Goal: Communication & Community: Answer question/provide support

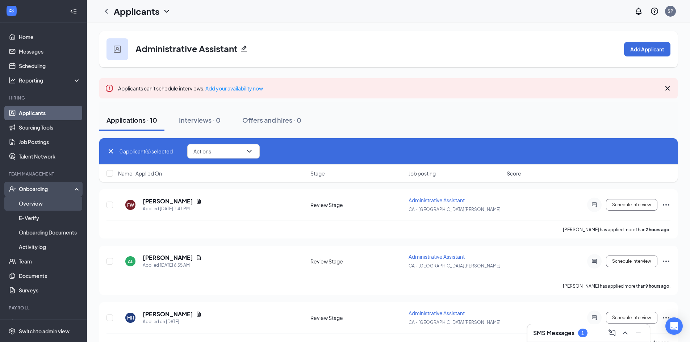
click at [39, 206] on link "Overview" at bounding box center [50, 203] width 62 height 14
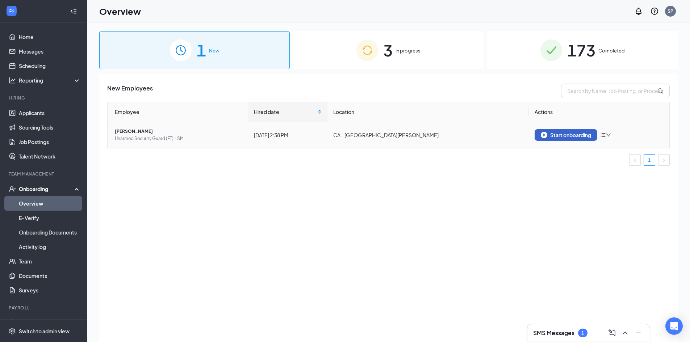
click at [577, 138] on button "Start onboarding" at bounding box center [566, 135] width 63 height 12
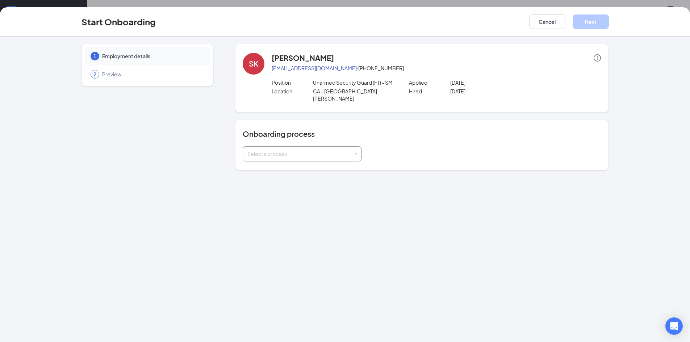
click at [286, 150] on div "Select a process" at bounding box center [300, 153] width 106 height 7
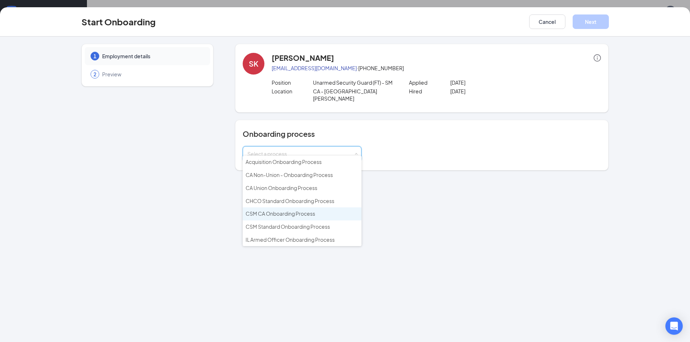
scroll to position [109, 0]
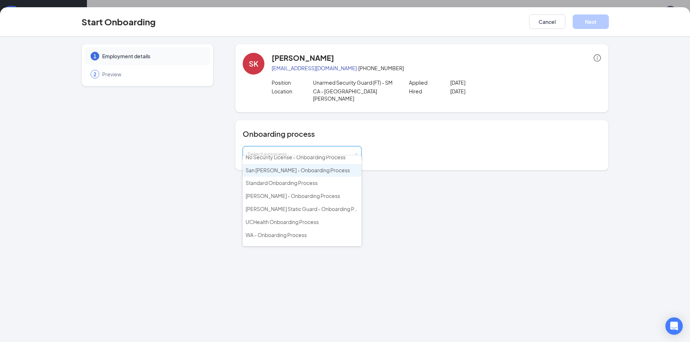
drag, startPoint x: 287, startPoint y: 186, endPoint x: 292, endPoint y: 169, distance: 17.8
click at [292, 169] on ul "Acquisition Onboarding Process CA Non-Union - Onboarding Process CA Union Onboa…" at bounding box center [302, 201] width 119 height 91
click at [292, 169] on span "San [PERSON_NAME] - Onboarding Process" at bounding box center [298, 170] width 104 height 7
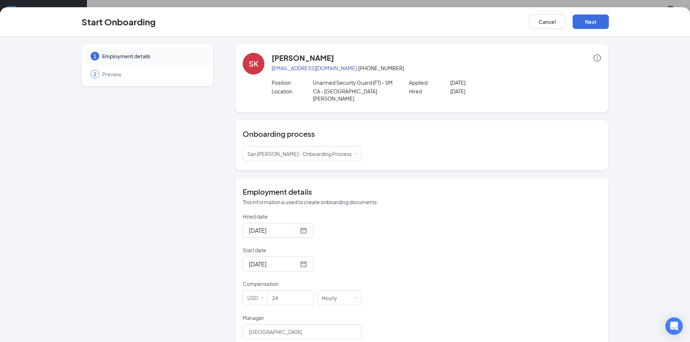
click at [296, 238] on form "Hired date Oct 10, 2025 Start date Oct 10, 2025 Compensation USD 24 Hourly Mana…" at bounding box center [302, 331] width 119 height 237
click at [297, 226] on div at bounding box center [278, 230] width 58 height 9
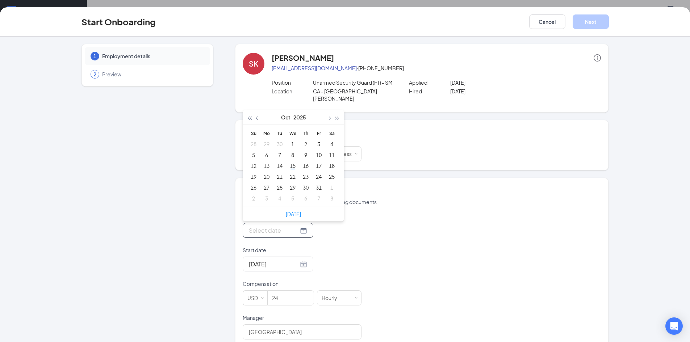
click at [296, 226] on div at bounding box center [278, 230] width 58 height 9
type input "Oct 15, 2025"
click at [292, 162] on div "15" at bounding box center [292, 166] width 9 height 9
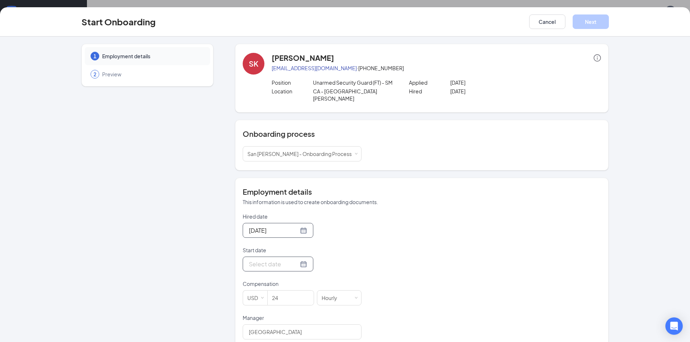
click at [295, 260] on div at bounding box center [278, 264] width 58 height 9
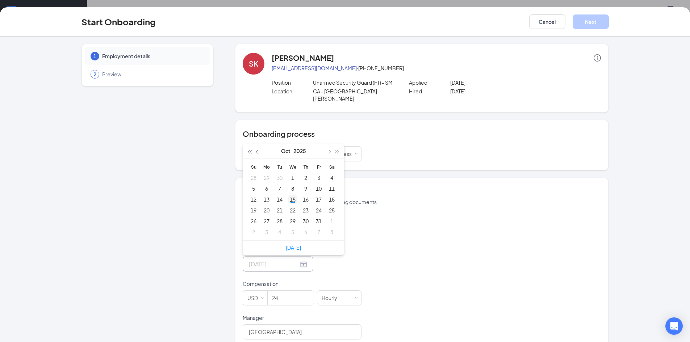
type input "Oct 15, 2025"
click at [289, 195] on div "15" at bounding box center [292, 199] width 9 height 9
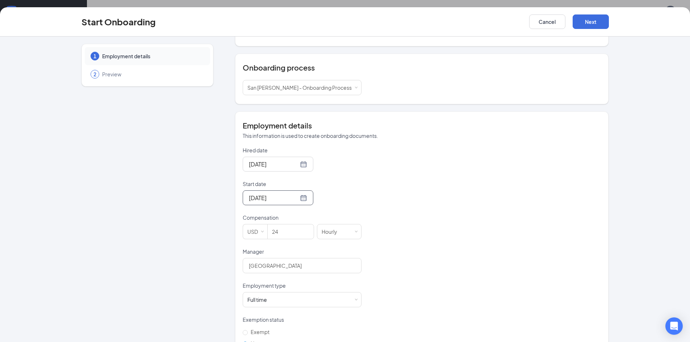
scroll to position [72, 0]
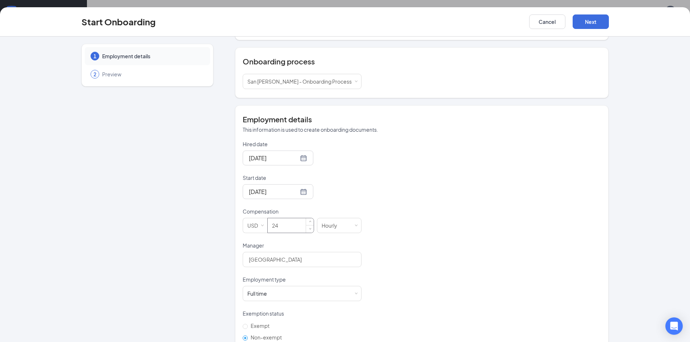
click at [286, 223] on input "24" at bounding box center [291, 225] width 46 height 14
drag, startPoint x: 315, startPoint y: 258, endPoint x: 232, endPoint y: 255, distance: 83.7
click at [232, 255] on div "1 Employment details 2 Preview SK Shubham Kanyan shubhamkanyan6@gmail.com · (40…" at bounding box center [344, 178] width 527 height 415
click at [293, 222] on input "24" at bounding box center [291, 225] width 46 height 14
type input "21"
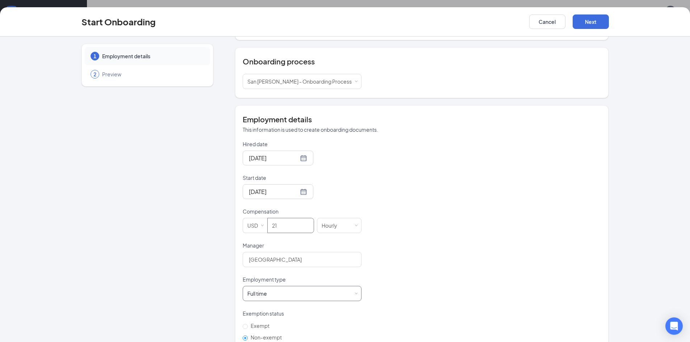
click at [289, 286] on div "Full time Works 30+ hours per week and is reasonably expected to work" at bounding box center [301, 293] width 109 height 14
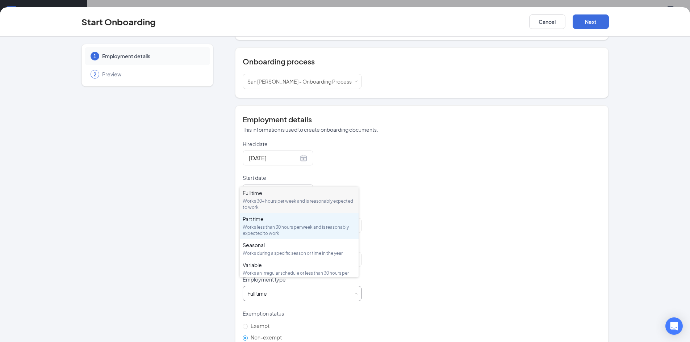
click at [268, 222] on div "Part time" at bounding box center [299, 218] width 113 height 7
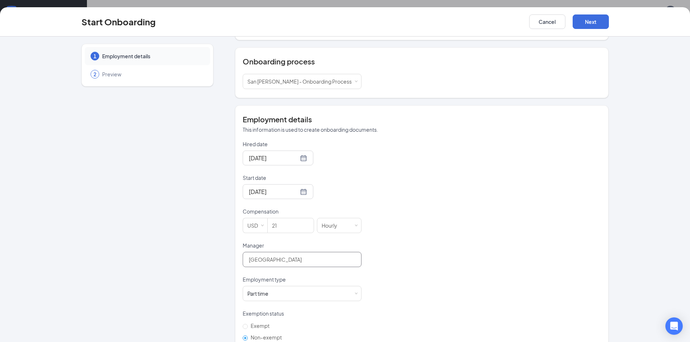
drag, startPoint x: 297, startPoint y: 252, endPoint x: 150, endPoint y: 261, distance: 147.0
click at [150, 261] on div "1 Employment details 2 Preview SK Shubham Kanyan shubhamkanyan6@gmail.com · (40…" at bounding box center [344, 178] width 527 height 415
type input "Jose Lopez"
click at [593, 27] on button "Next" at bounding box center [591, 21] width 36 height 14
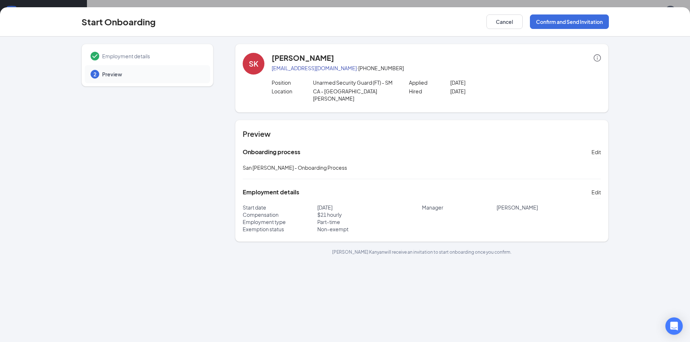
scroll to position [33, 0]
click at [555, 21] on button "Confirm and Send Invitation" at bounding box center [569, 21] width 79 height 14
click at [547, 19] on button "Confirm and Send Invitation" at bounding box center [569, 21] width 79 height 14
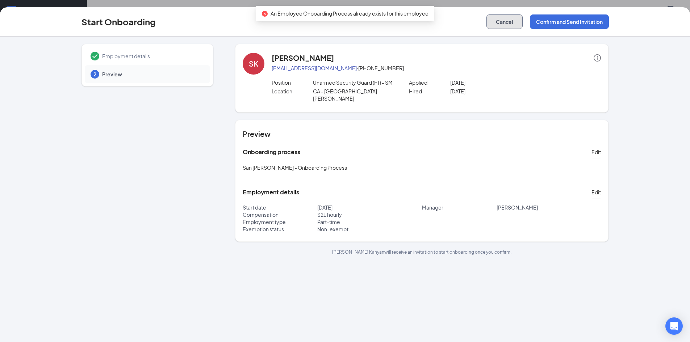
click at [494, 22] on button "Cancel" at bounding box center [504, 21] width 36 height 14
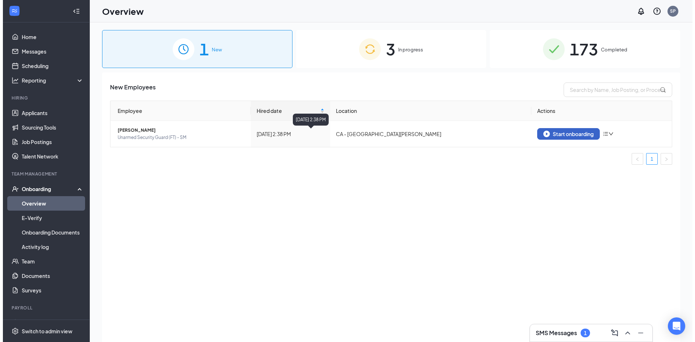
scroll to position [0, 0]
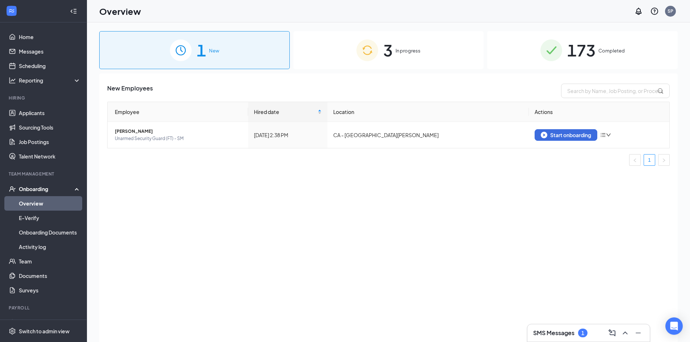
click at [396, 48] on span "In progress" at bounding box center [407, 50] width 25 height 7
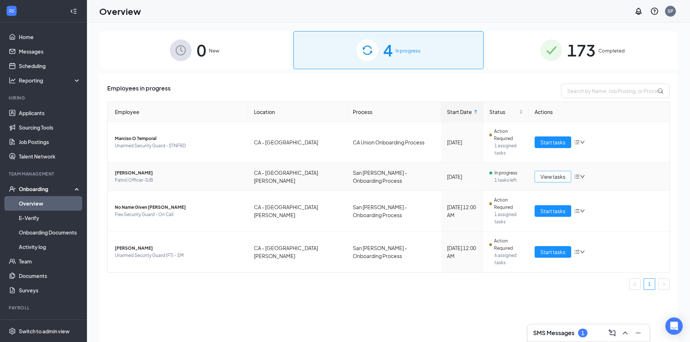
click at [545, 173] on span "View tasks" at bounding box center [552, 177] width 25 height 8
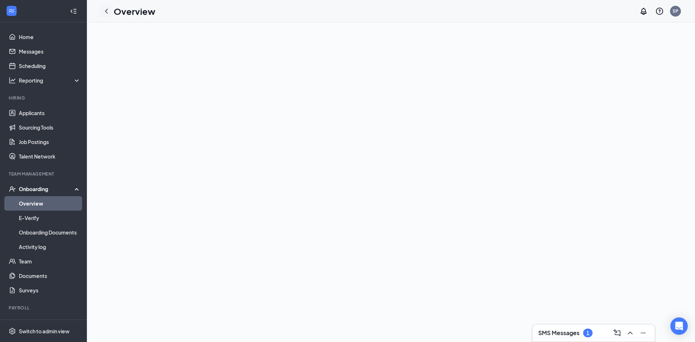
click at [104, 12] on icon "ChevronLeft" at bounding box center [106, 11] width 9 height 9
click at [64, 203] on link "Overview" at bounding box center [50, 203] width 62 height 14
click at [46, 190] on div "Onboarding" at bounding box center [47, 188] width 56 height 7
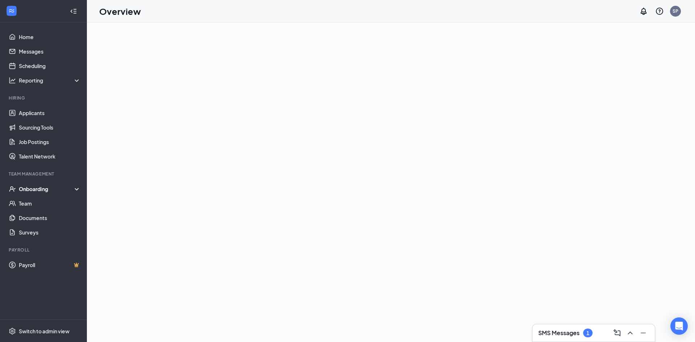
click at [44, 187] on div "Onboarding" at bounding box center [47, 188] width 56 height 7
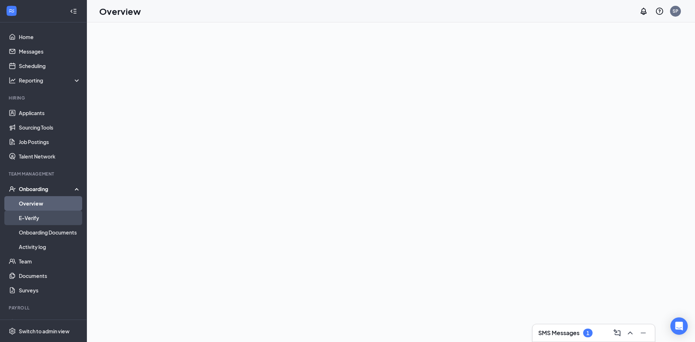
click at [37, 217] on link "E-Verify" at bounding box center [50, 218] width 62 height 14
click at [37, 198] on link "Overview" at bounding box center [50, 203] width 62 height 14
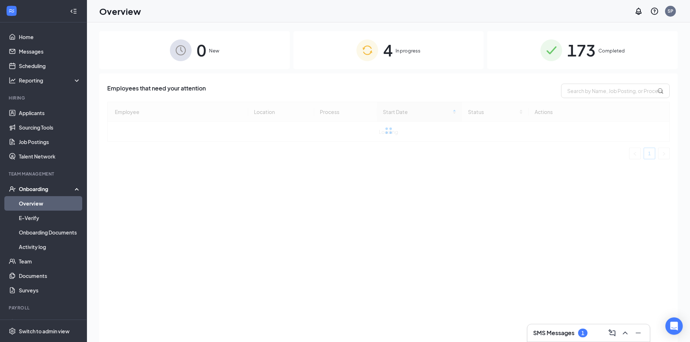
click at [398, 60] on div "4 In progress" at bounding box center [388, 50] width 190 height 38
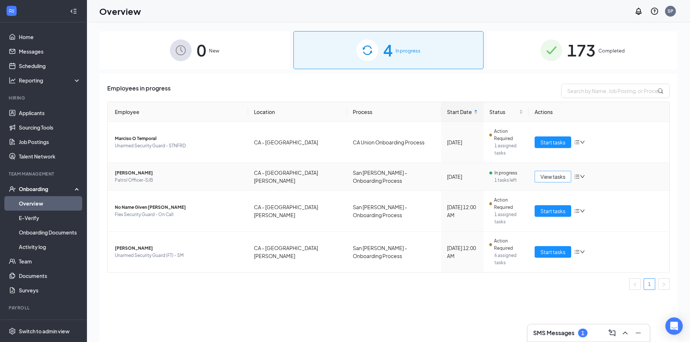
click at [545, 173] on span "View tasks" at bounding box center [552, 177] width 25 height 8
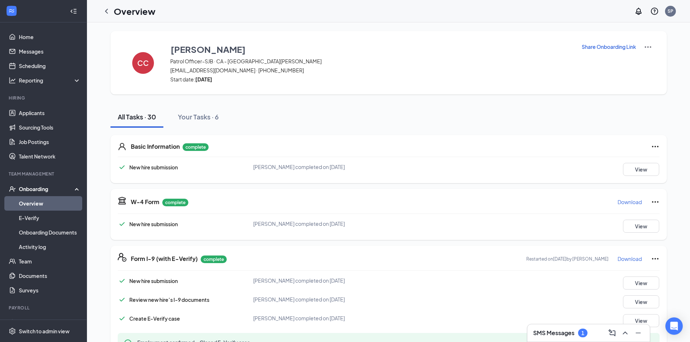
click at [648, 47] on img at bounding box center [648, 47] width 9 height 9
click at [653, 145] on icon "Ellipses" at bounding box center [655, 146] width 9 height 9
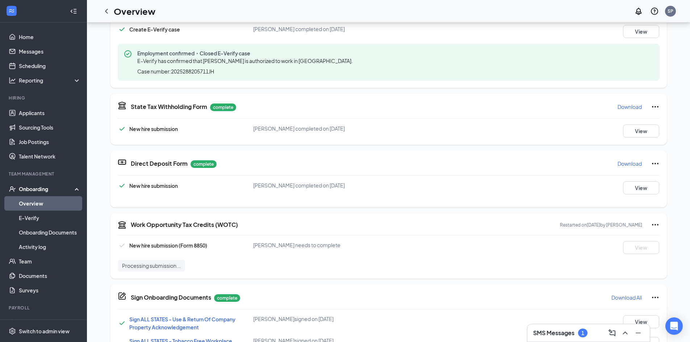
scroll to position [290, 0]
click at [655, 221] on icon "Ellipses" at bounding box center [655, 224] width 9 height 9
click at [610, 255] on span "Mark as complete" at bounding box center [615, 254] width 42 height 7
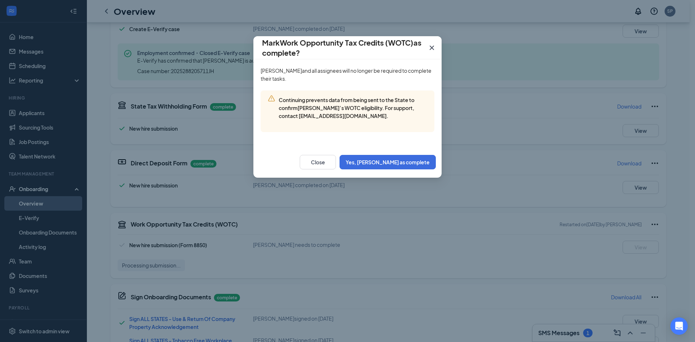
click at [434, 49] on icon "Cross" at bounding box center [432, 47] width 9 height 9
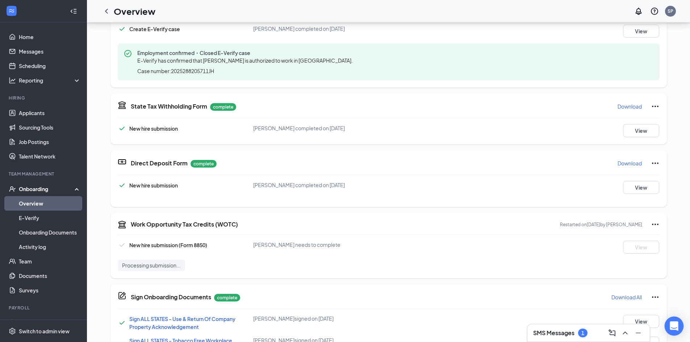
click at [677, 327] on icon "Open Intercom Messenger" at bounding box center [674, 326] width 8 height 9
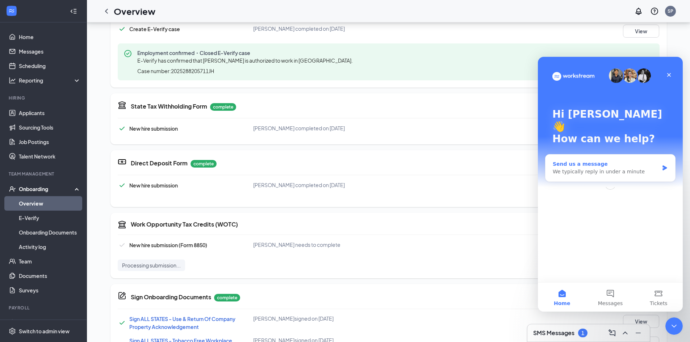
scroll to position [0, 0]
click at [620, 296] on button "Messages" at bounding box center [610, 297] width 48 height 29
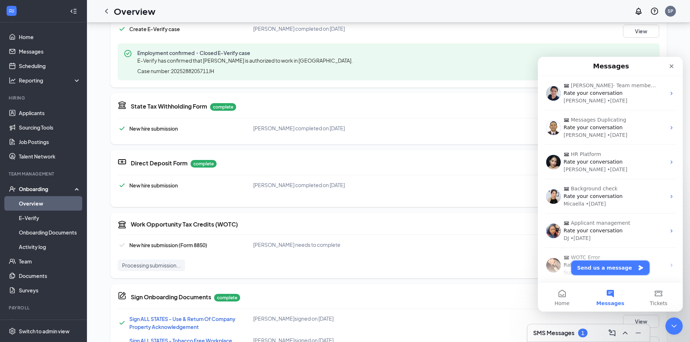
click at [605, 266] on button "Send us a message" at bounding box center [610, 268] width 78 height 14
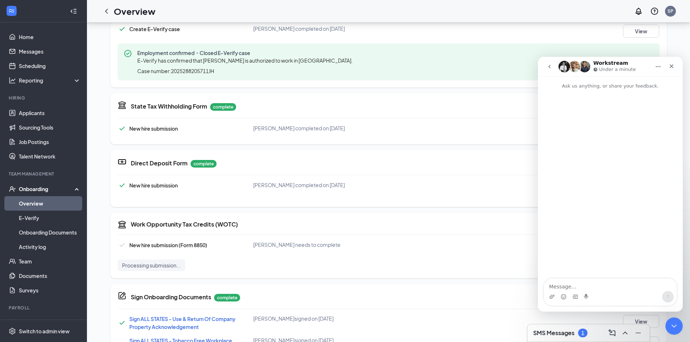
click at [600, 281] on textarea "Message…" at bounding box center [610, 285] width 133 height 12
type textarea "The WOTC will not submit and it has been hours"
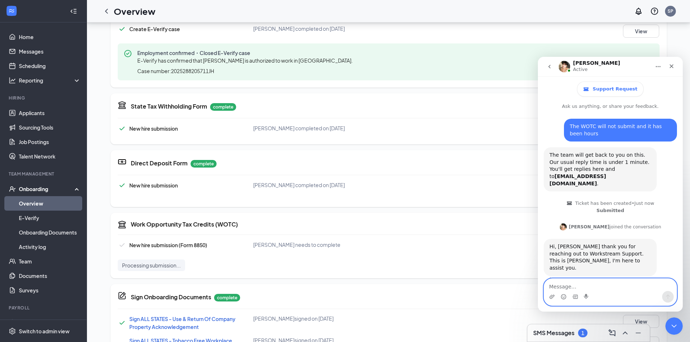
scroll to position [26, 0]
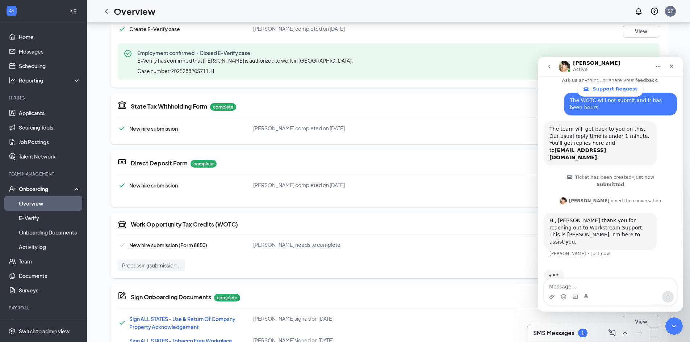
drag, startPoint x: 604, startPoint y: 112, endPoint x: 550, endPoint y: 97, distance: 56.2
click at [550, 97] on div "The WOTC will not submit and it has been hours [PERSON_NAME] • Just now" at bounding box center [610, 107] width 133 height 29
click at [584, 109] on div "The WOTC will not submit and it has been hours" at bounding box center [620, 104] width 101 height 14
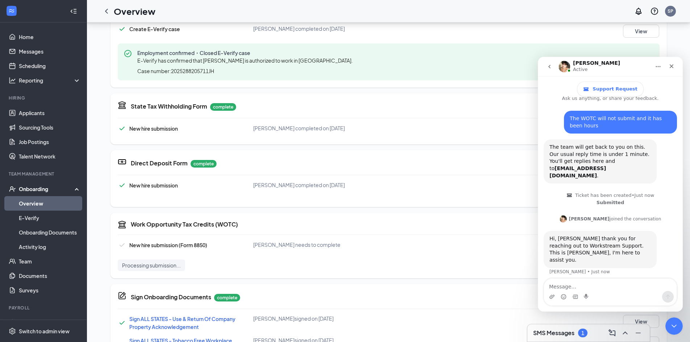
scroll to position [0, 0]
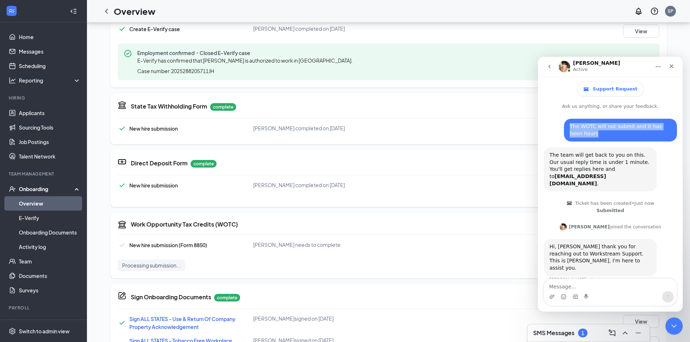
drag, startPoint x: 566, startPoint y: 123, endPoint x: 594, endPoint y: 135, distance: 29.5
click at [594, 135] on div "The WOTC will not submit and it has been hours" at bounding box center [620, 130] width 101 height 14
copy div "The WOTC will not submit and it has been hours"
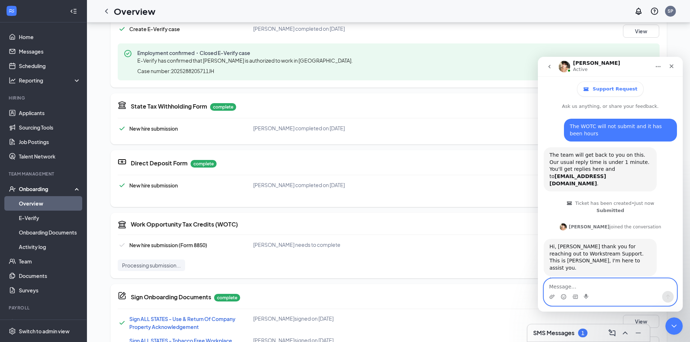
click at [569, 281] on textarea "Message…" at bounding box center [610, 285] width 133 height 12
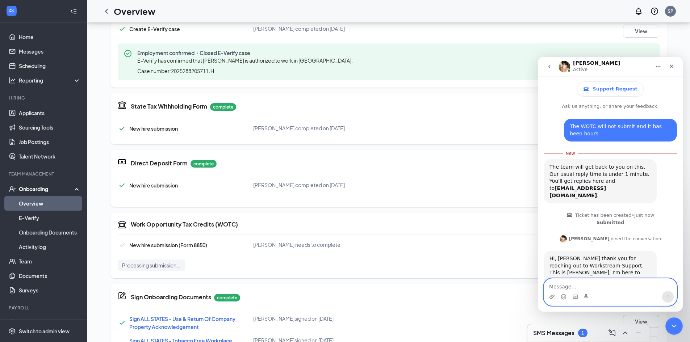
click at [569, 281] on textarea "Message…" at bounding box center [610, 285] width 133 height 12
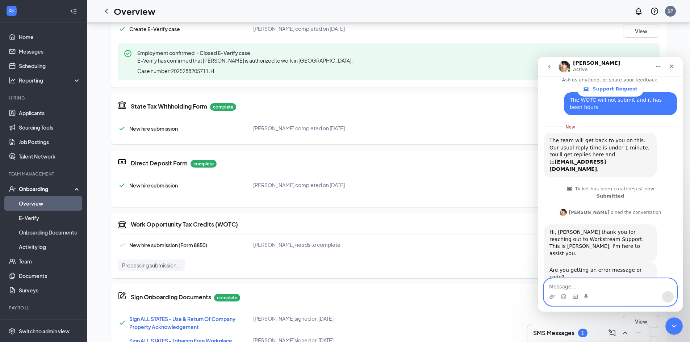
scroll to position [27, 0]
click at [569, 287] on textarea "Message…" at bounding box center [610, 285] width 133 height 12
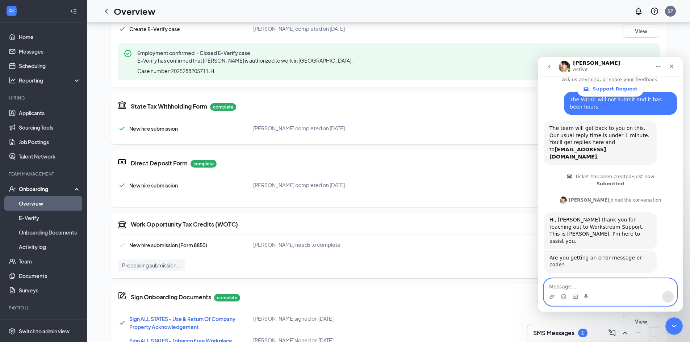
scroll to position [33, 0]
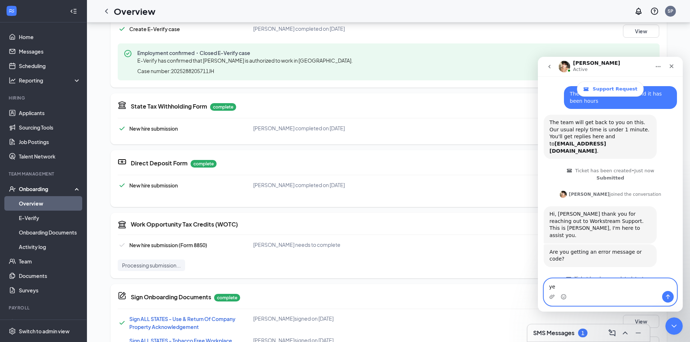
type textarea "yes"
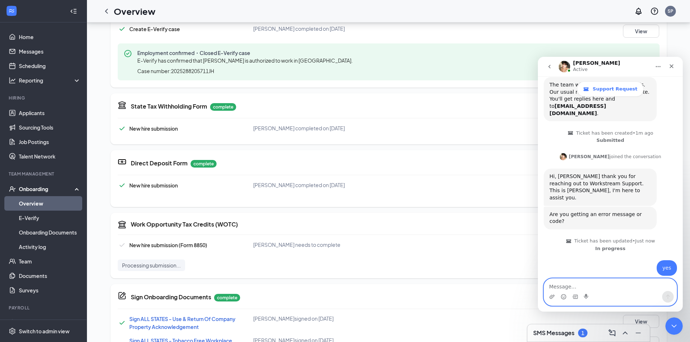
scroll to position [95, 0]
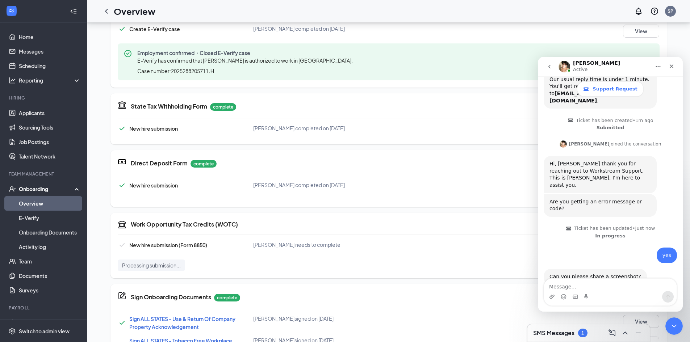
drag, startPoint x: 131, startPoint y: 271, endPoint x: 133, endPoint y: 267, distance: 4.1
click at [131, 271] on div "Processing submission..." at bounding box center [151, 266] width 67 height 12
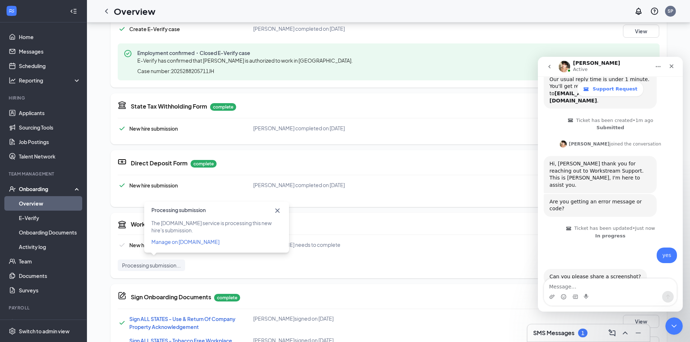
click at [155, 239] on span "Manage on [DOMAIN_NAME]" at bounding box center [185, 242] width 68 height 7
click at [345, 212] on div "Basic Information complete New hire submission [PERSON_NAME] completed on [DATE…" at bounding box center [388, 309] width 556 height 942
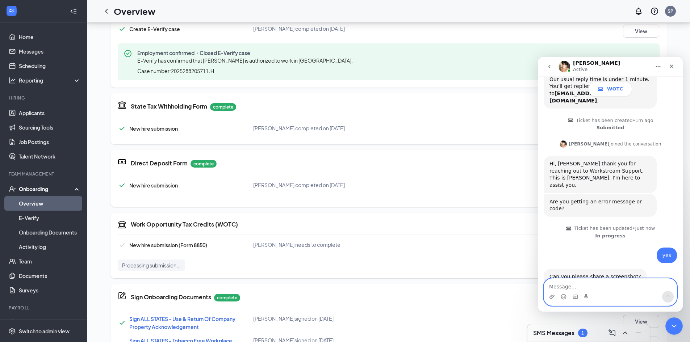
click at [588, 286] on textarea "Message…" at bounding box center [610, 285] width 133 height 12
type textarea "It just keeps saying processing submission"
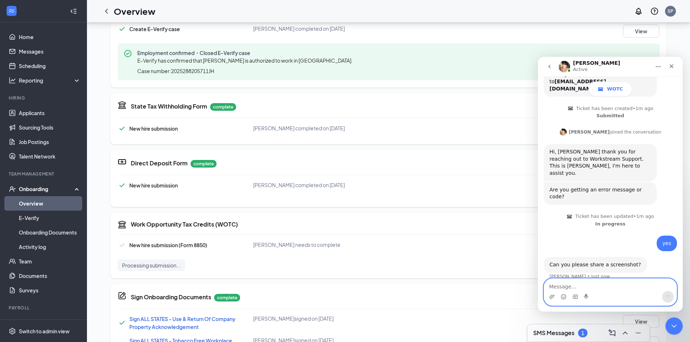
scroll to position [105, 0]
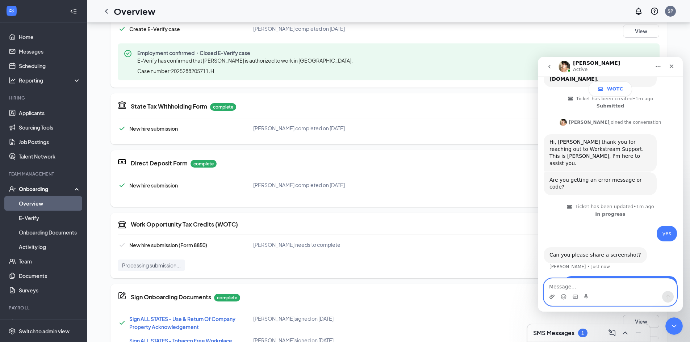
click at [552, 299] on icon "Upload attachment" at bounding box center [551, 297] width 5 height 4
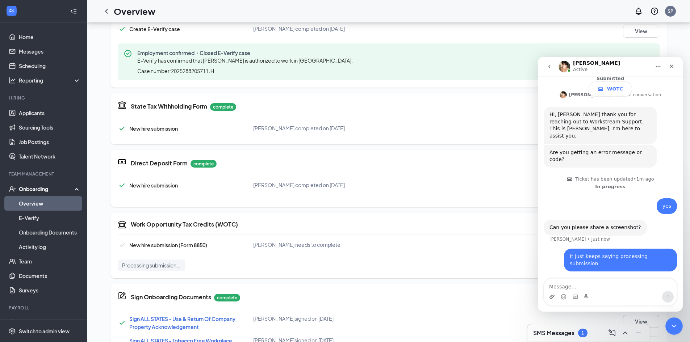
scroll to position [133, 0]
click at [565, 288] on textarea "Message…" at bounding box center [610, 285] width 133 height 12
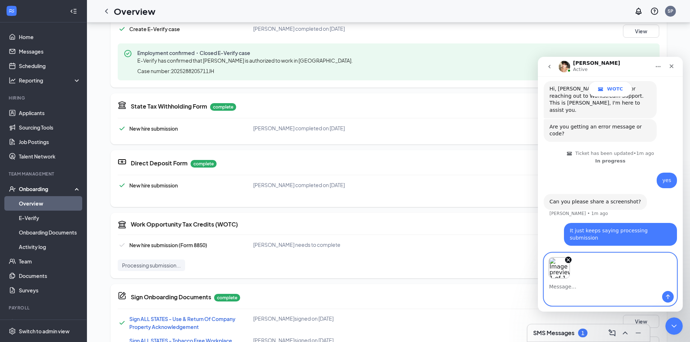
scroll to position [158, 0]
click at [664, 295] on button "Send a message…" at bounding box center [668, 297] width 12 height 12
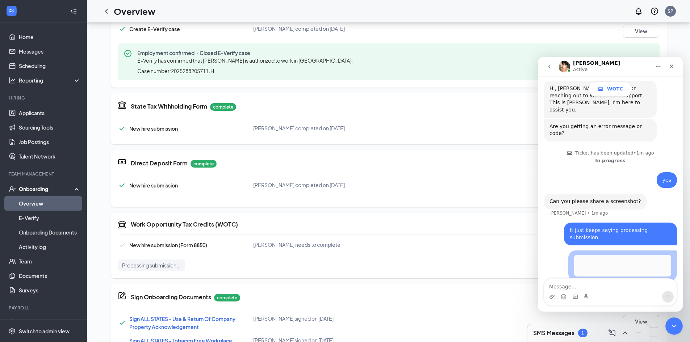
scroll to position [164, 0]
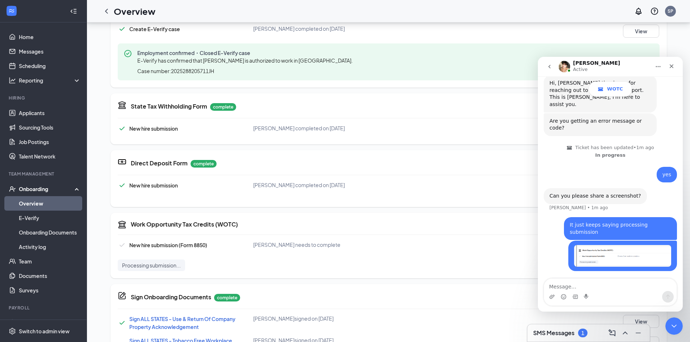
click at [566, 67] on img "Intercom messenger" at bounding box center [564, 67] width 12 height 12
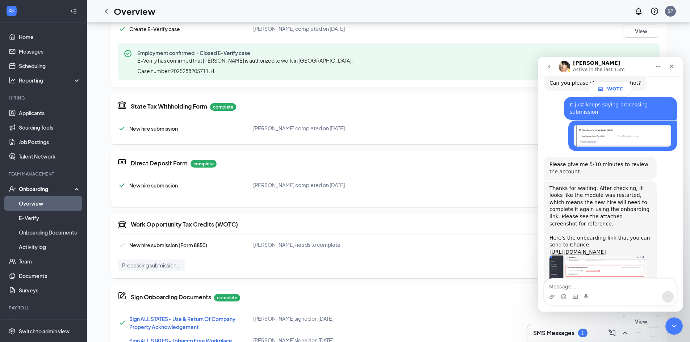
scroll to position [275, 0]
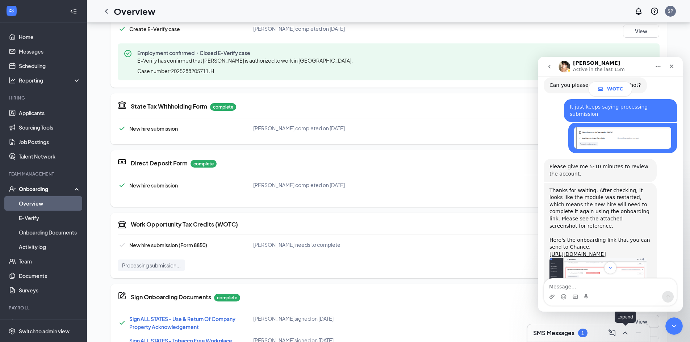
click at [622, 331] on icon "ChevronUp" at bounding box center [625, 333] width 9 height 9
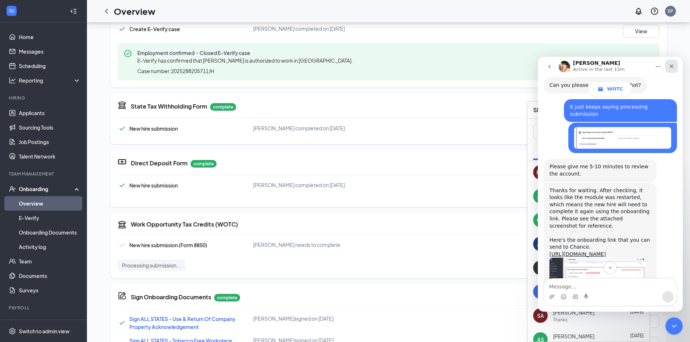
click at [671, 66] on icon "Close" at bounding box center [672, 66] width 4 height 4
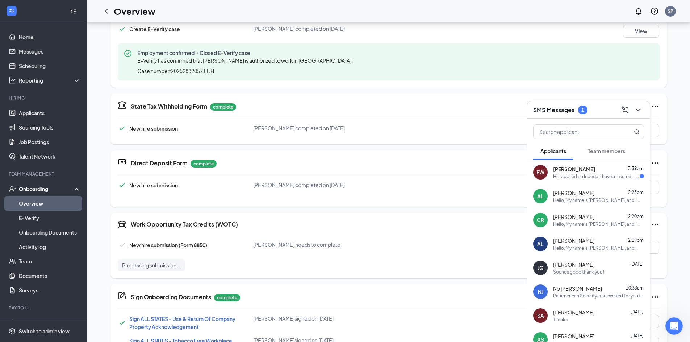
scroll to position [347, 0]
click at [592, 152] on span "Team members" at bounding box center [606, 151] width 37 height 7
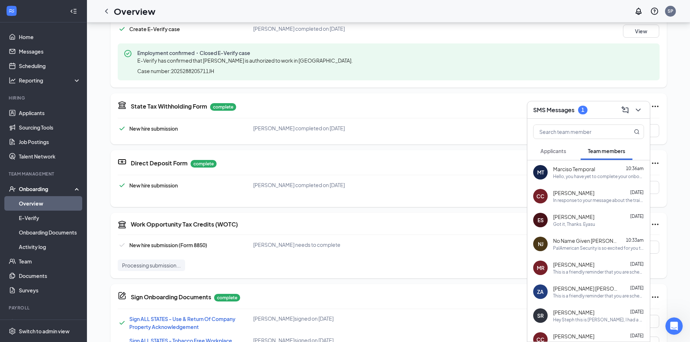
click at [603, 189] on div "CC Chance [PERSON_NAME] [DATE] In response to your message about the training, …" at bounding box center [588, 196] width 122 height 24
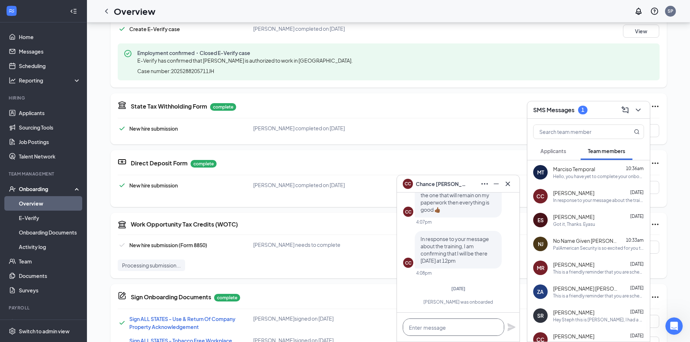
click at [447, 330] on textarea at bounding box center [453, 327] width 101 height 17
click at [672, 320] on icon "Open Intercom Messenger" at bounding box center [673, 325] width 12 height 12
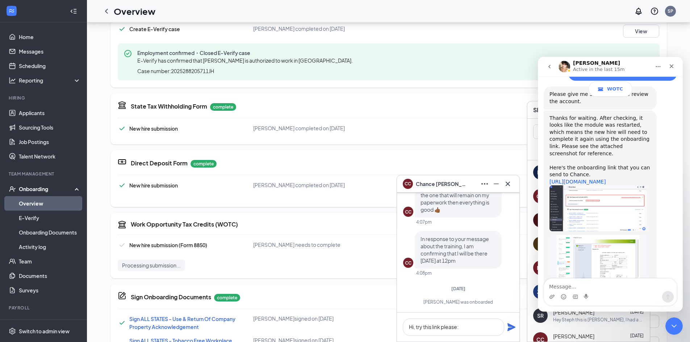
scroll to position [0, 0]
type textarea "Hi, try this link please: [URL][DOMAIN_NAME]"
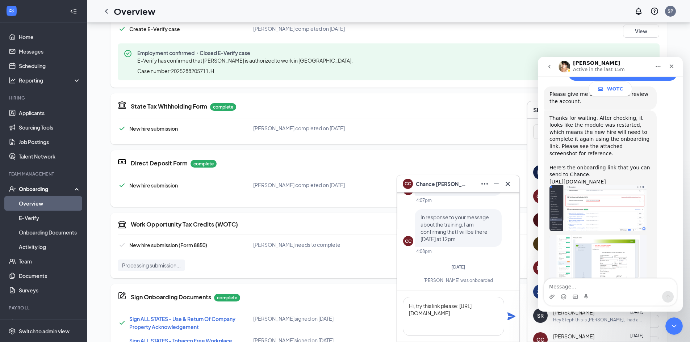
click at [514, 318] on icon "Plane" at bounding box center [511, 316] width 9 height 9
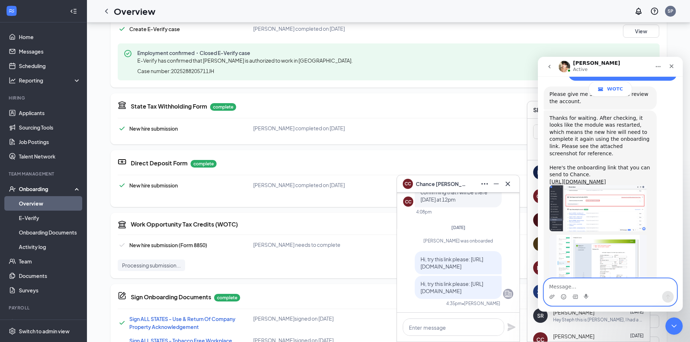
click at [602, 285] on textarea "Message…" at bounding box center [610, 285] width 133 height 12
type textarea "P"
type textarea "Okay thank you"
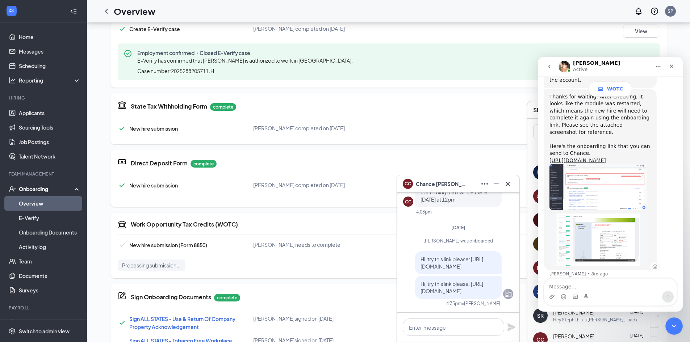
click at [577, 164] on img "Mae says…" at bounding box center [597, 187] width 97 height 46
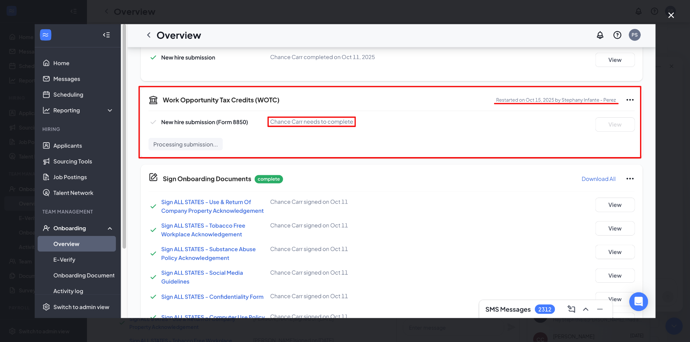
click at [671, 15] on icon "Close" at bounding box center [671, 15] width 6 height 6
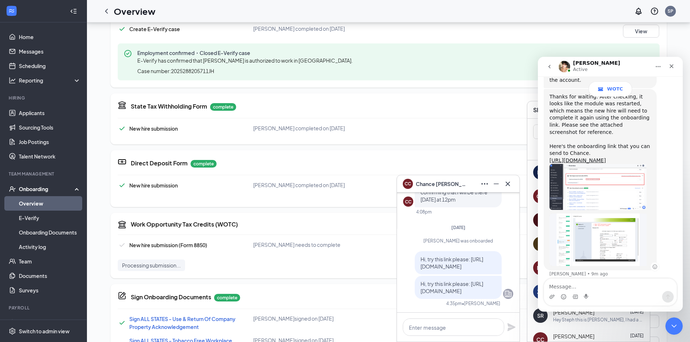
click at [611, 214] on img "Mae says…" at bounding box center [597, 240] width 97 height 53
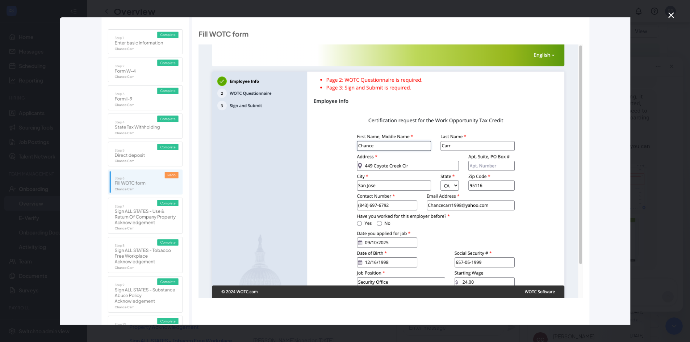
click at [670, 13] on icon "Close" at bounding box center [671, 15] width 9 height 9
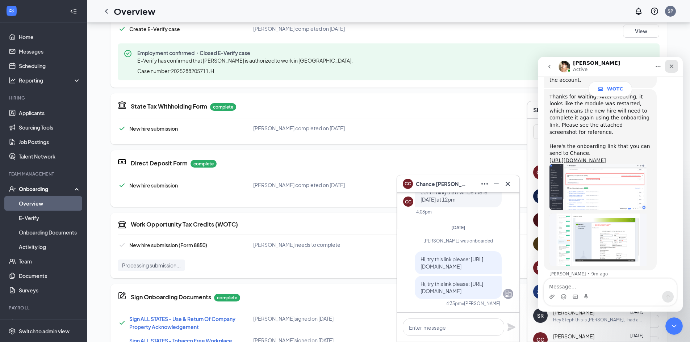
click at [672, 63] on icon "Close" at bounding box center [672, 66] width 6 height 6
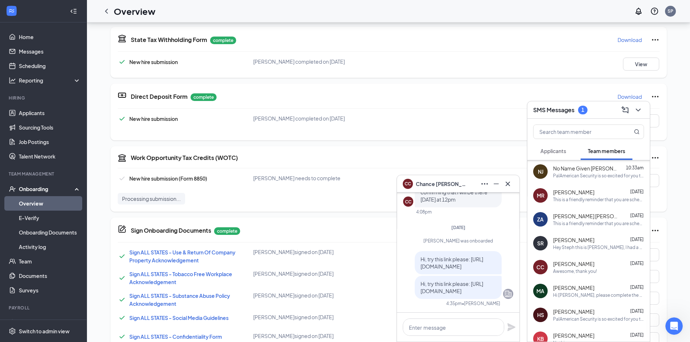
scroll to position [362, 0]
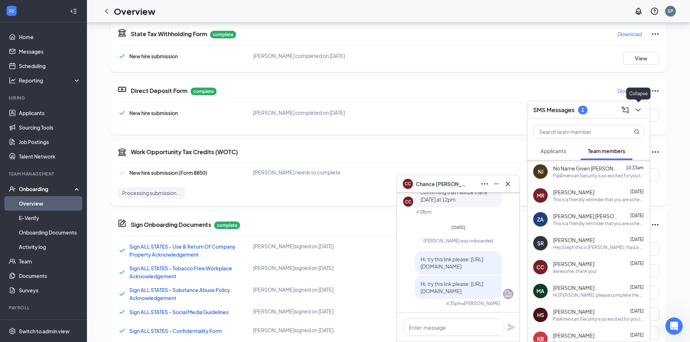
click at [637, 109] on icon "ChevronDown" at bounding box center [638, 110] width 9 height 9
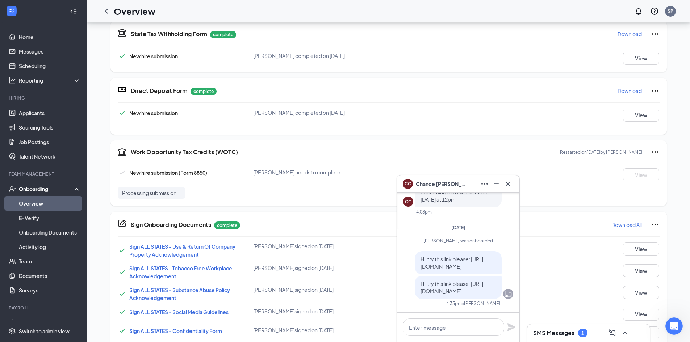
scroll to position [0, 0]
click at [504, 181] on icon "Cross" at bounding box center [507, 184] width 9 height 9
